Goal: Transaction & Acquisition: Purchase product/service

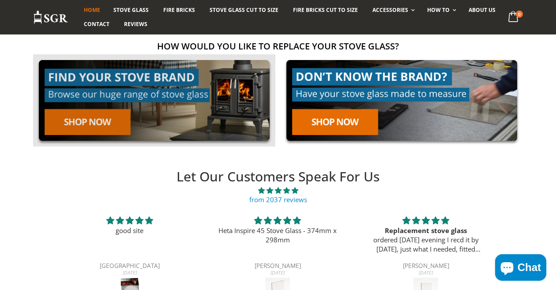
scroll to position [144, 0]
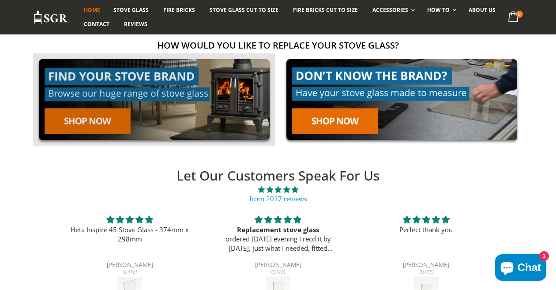
click at [110, 118] on link at bounding box center [154, 99] width 242 height 92
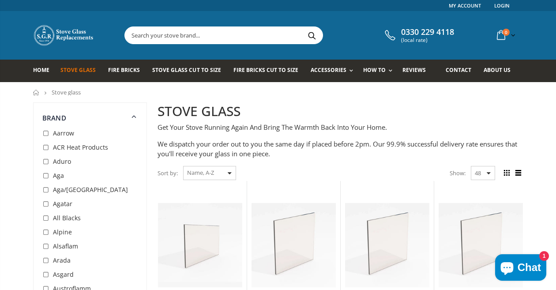
click at [180, 34] on input "text" at bounding box center [273, 35] width 297 height 17
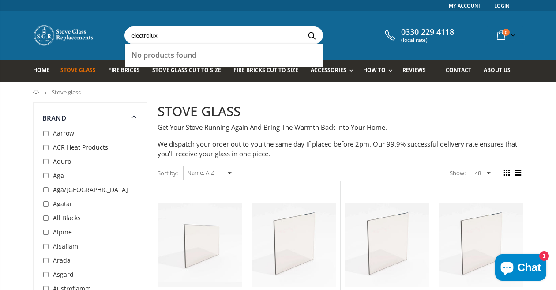
type input "electrolux"
